Goal: Transaction & Acquisition: Purchase product/service

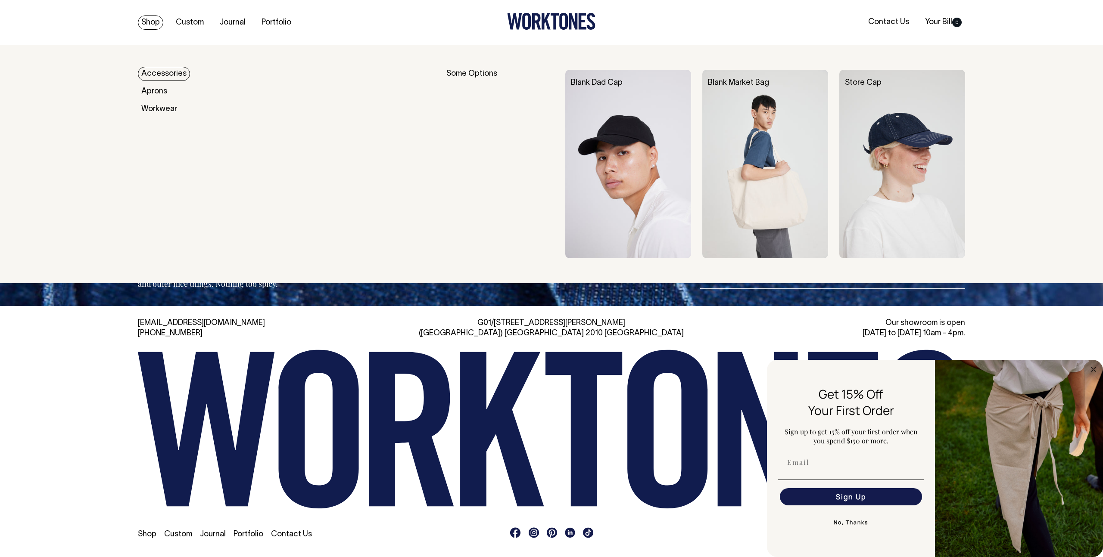
click at [154, 22] on link "Shop" at bounding box center [150, 23] width 25 height 14
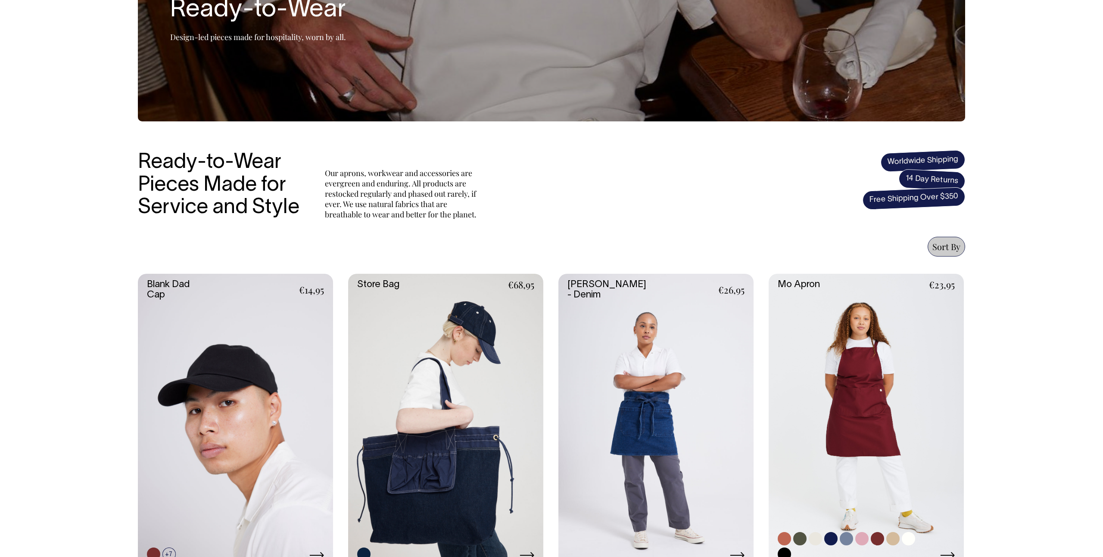
click at [895, 442] on link at bounding box center [866, 420] width 195 height 293
